Goal: Task Accomplishment & Management: Use online tool/utility

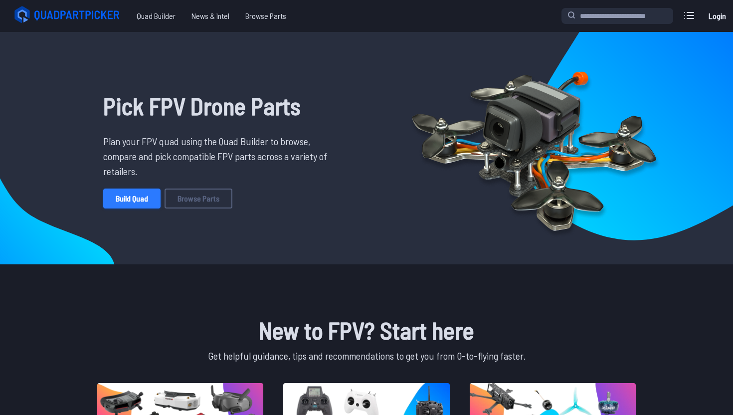
click at [122, 197] on link "Build Quad" at bounding box center [131, 198] width 57 height 20
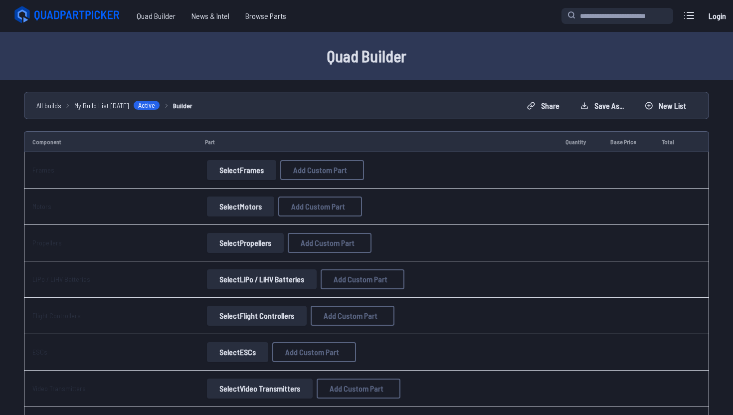
click at [247, 173] on button "Select Frames" at bounding box center [241, 170] width 69 height 20
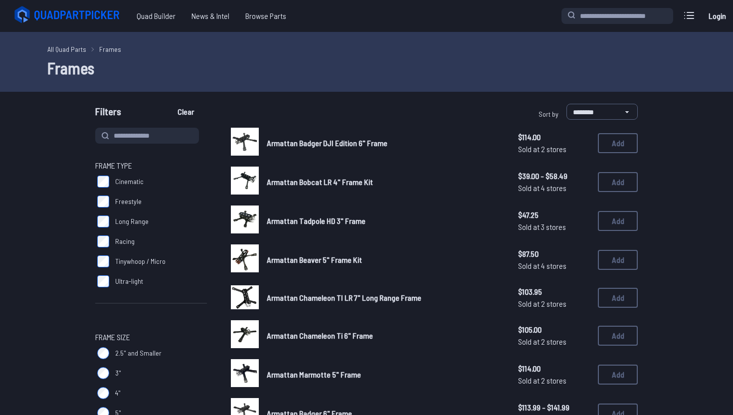
click at [245, 167] on div at bounding box center [245, 181] width 28 height 28
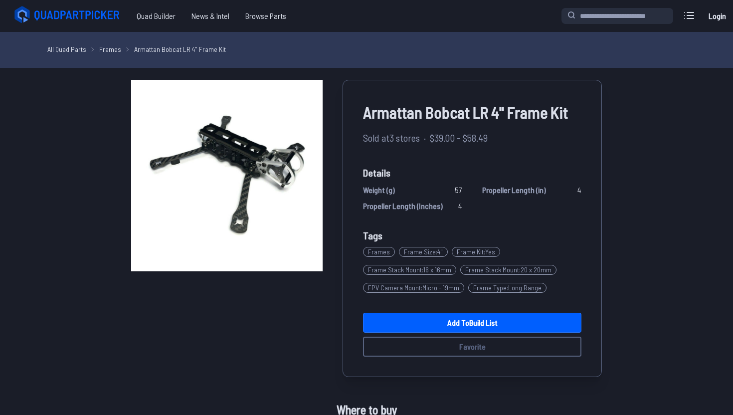
scroll to position [10, 0]
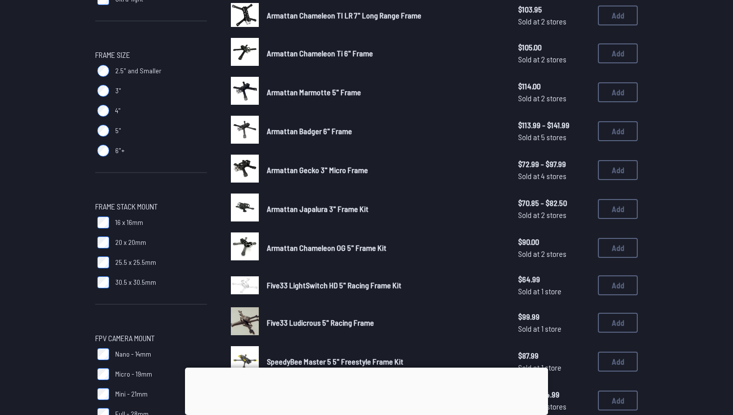
scroll to position [283, 0]
